Goal: Browse casually

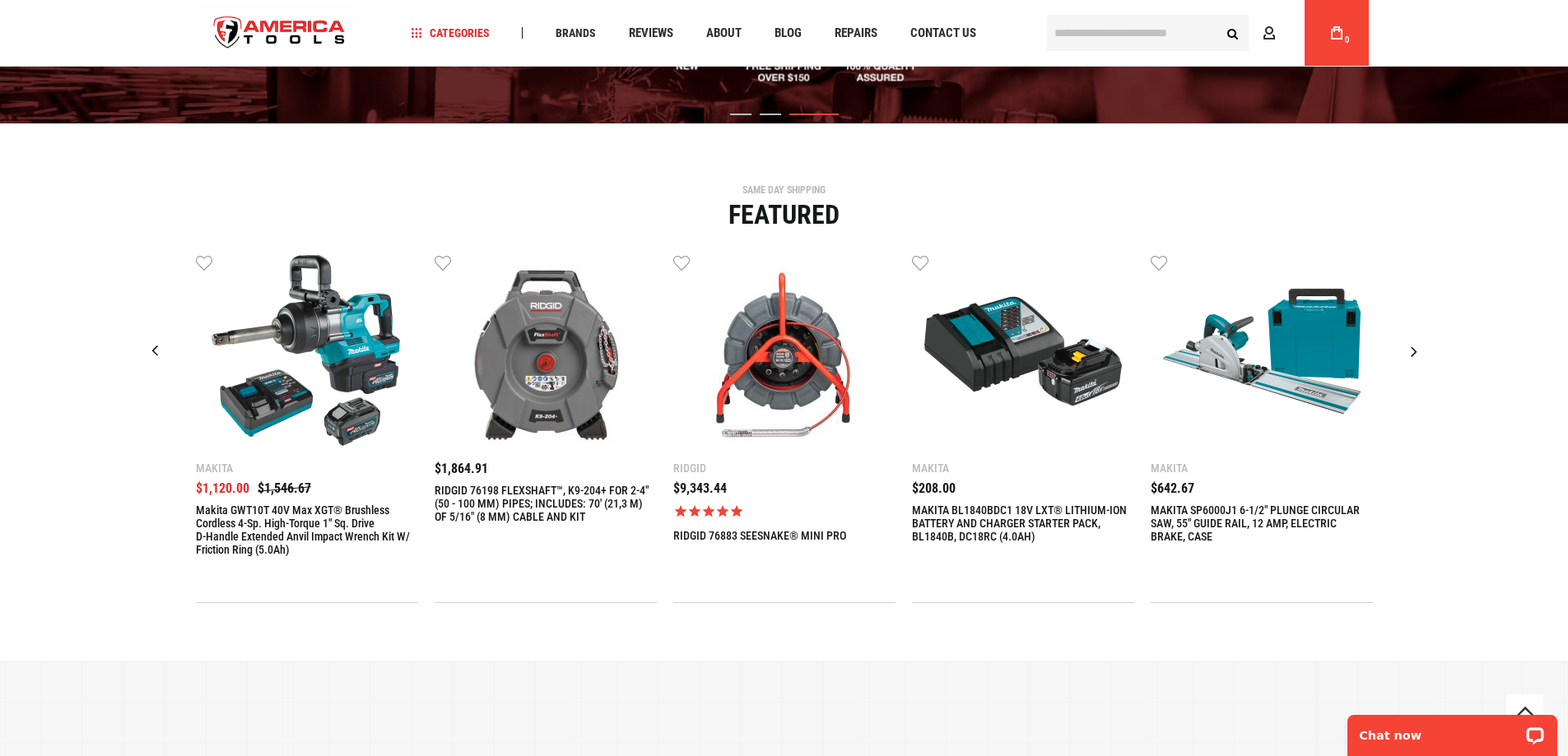
scroll to position [395, 0]
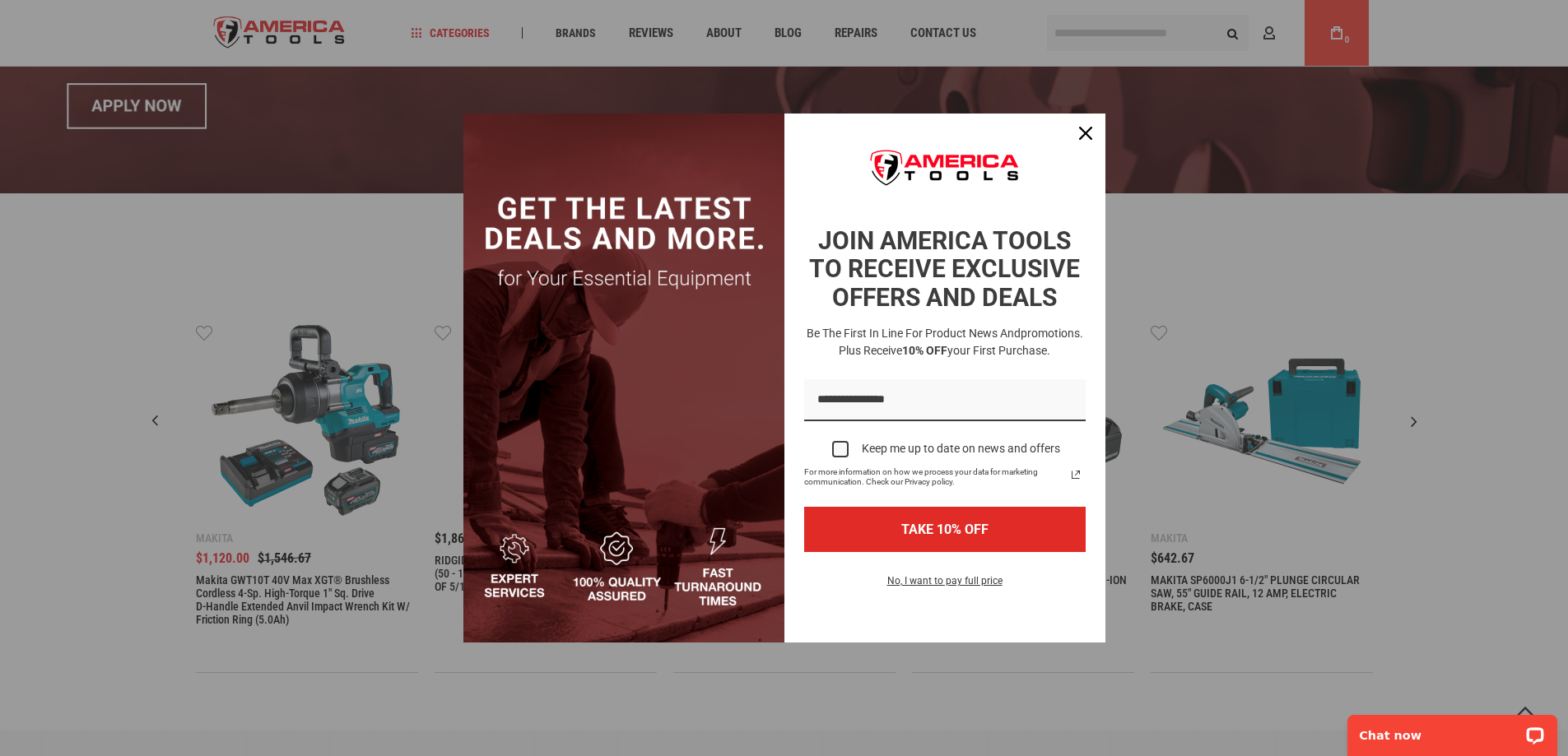
click at [1406, 36] on div "Marketing offer form" at bounding box center [784, 378] width 1568 height 756
click at [1092, 132] on div "Close" at bounding box center [1086, 133] width 26 height 26
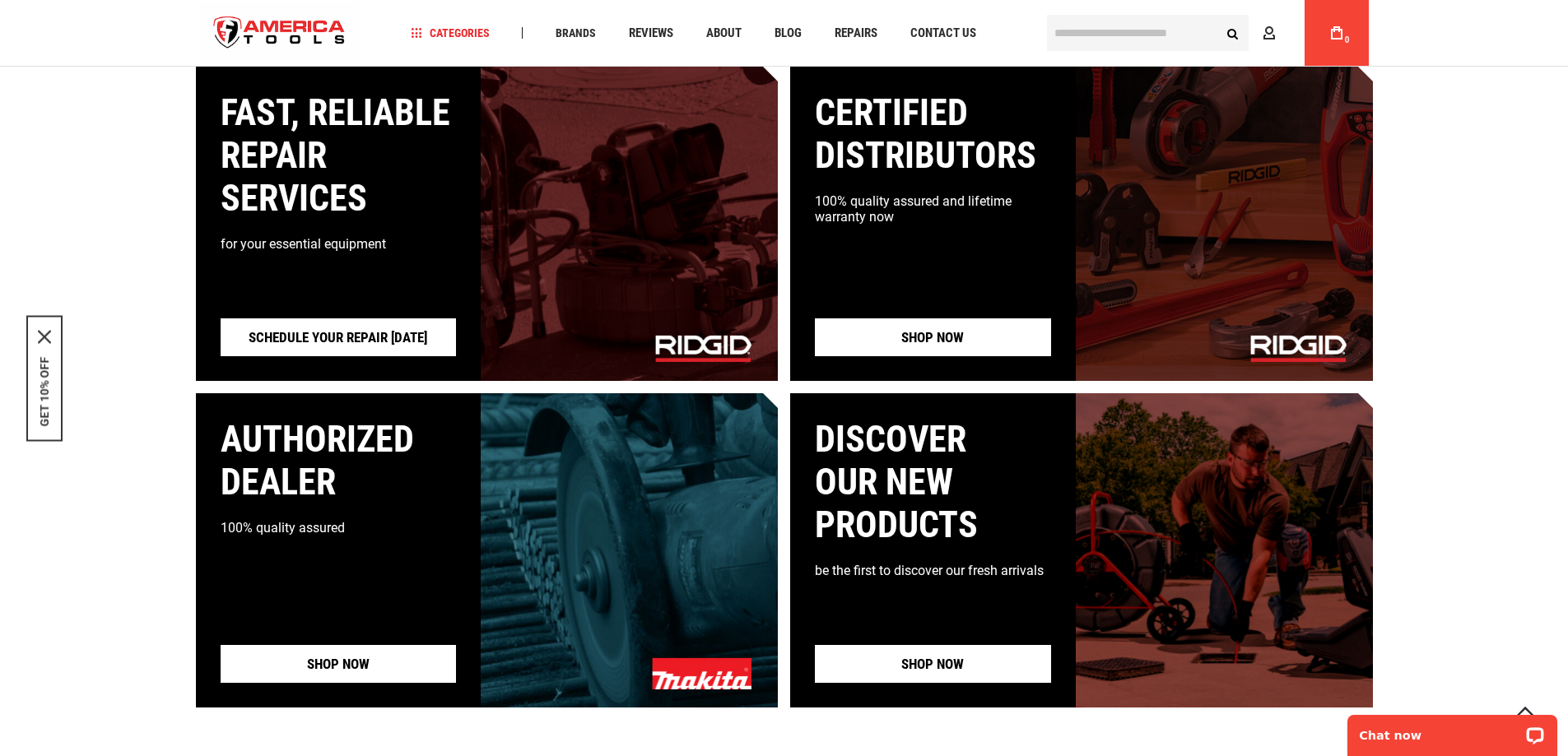
scroll to position [1481, 0]
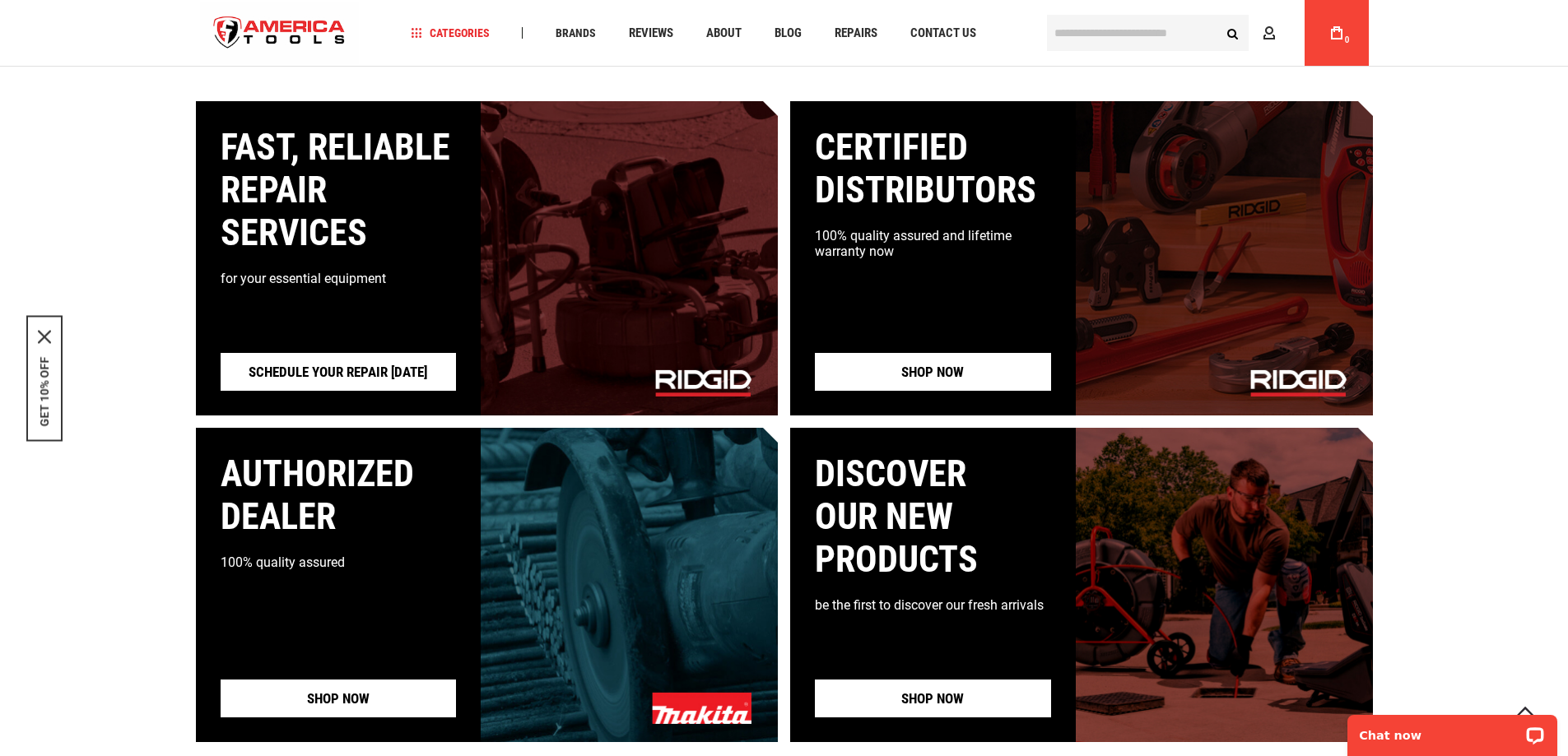
click at [1149, 38] on input "text" at bounding box center [1147, 33] width 202 height 36
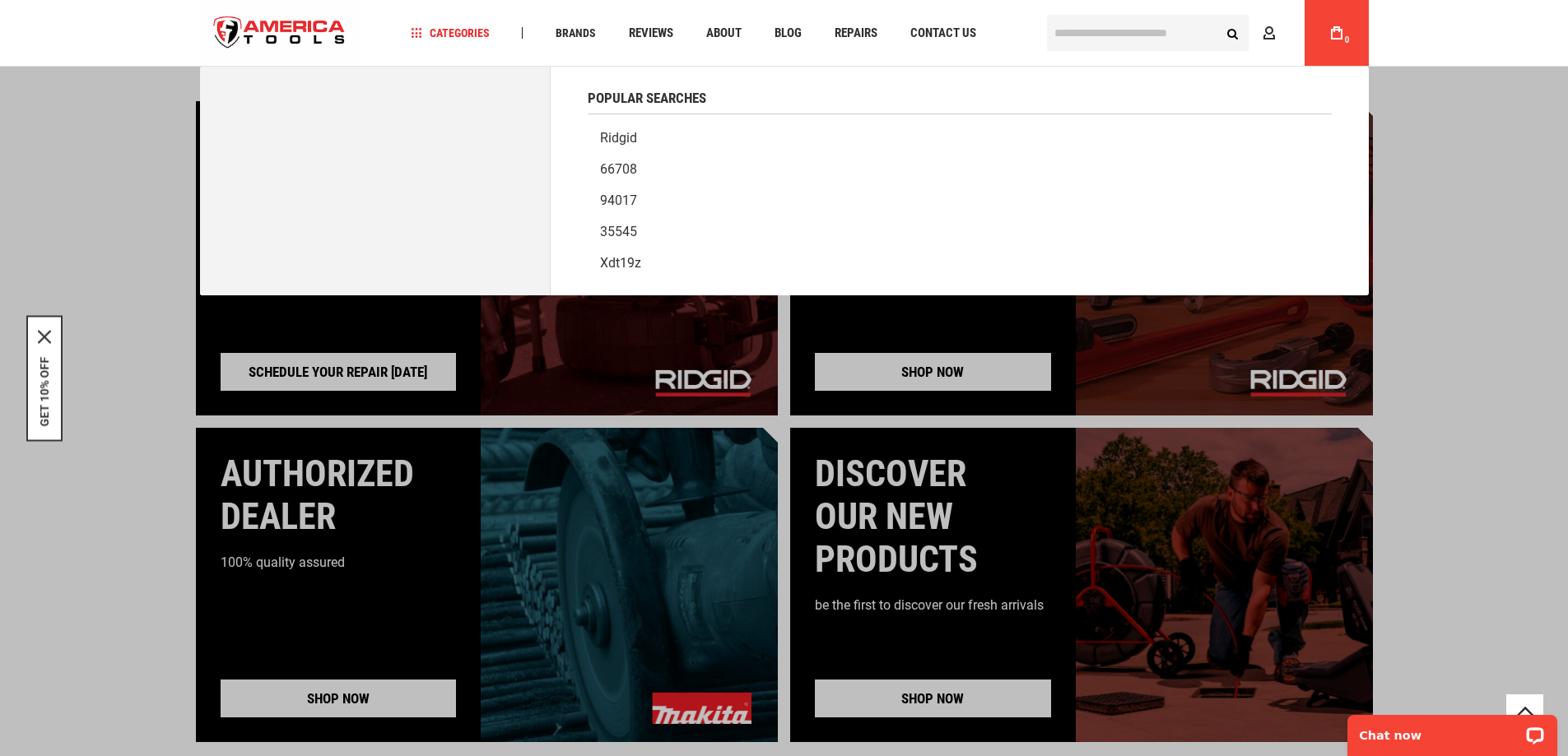
click at [334, 25] on img "store logo" at bounding box center [280, 33] width 160 height 62
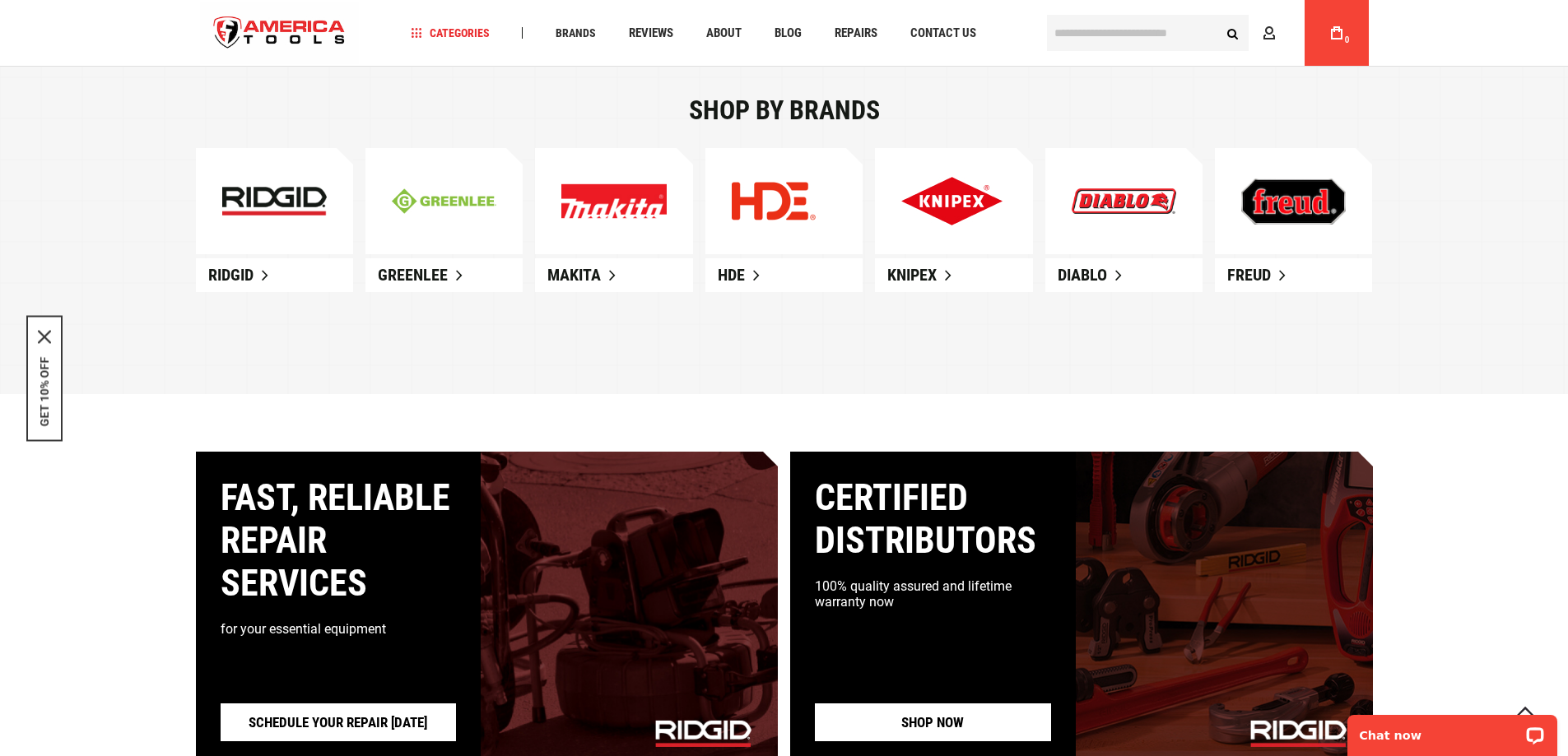
scroll to position [1283, 0]
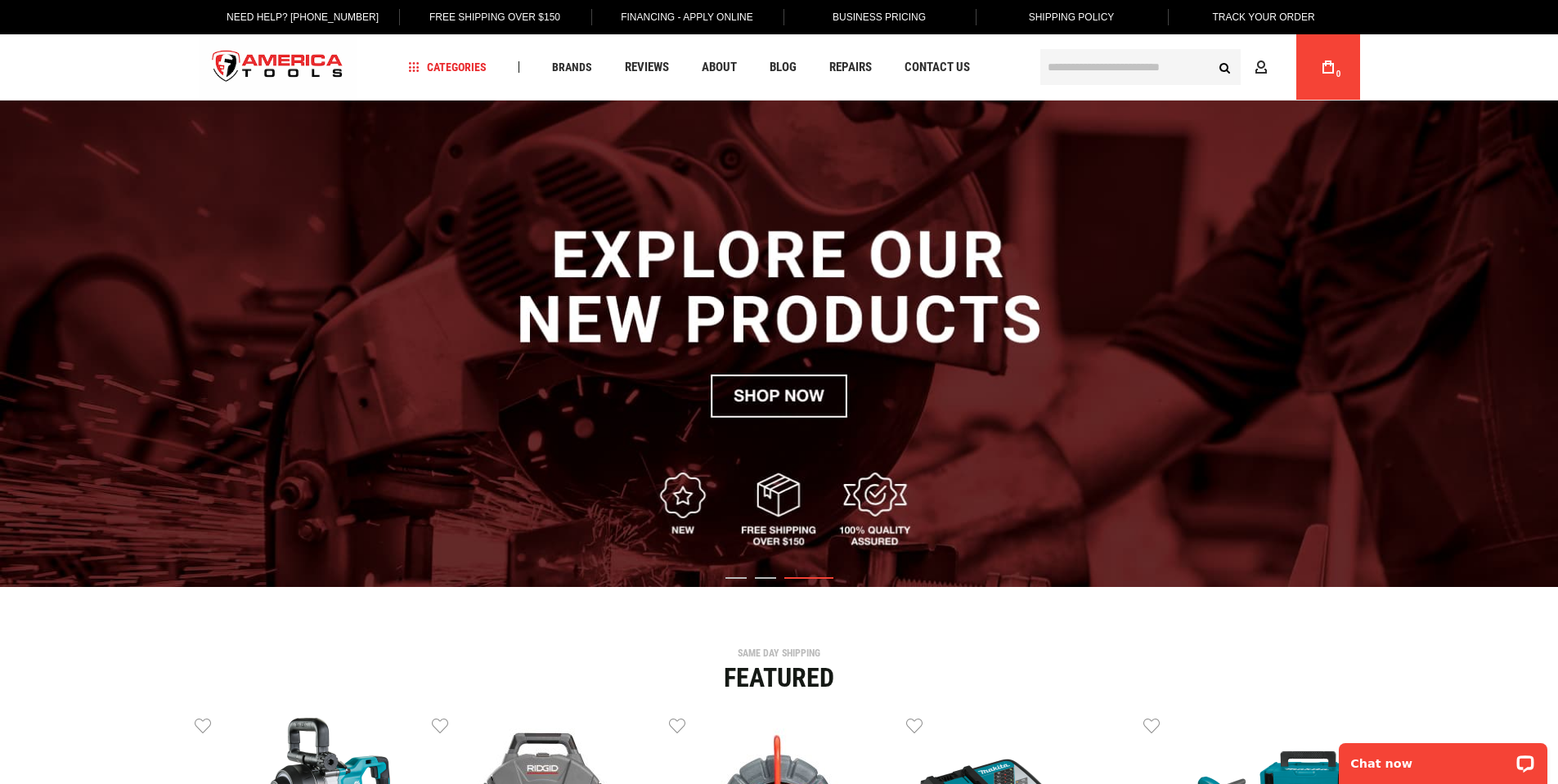
click at [1105, 71] on input "text" at bounding box center [1140, 67] width 200 height 36
